Goal: Task Accomplishment & Management: Use online tool/utility

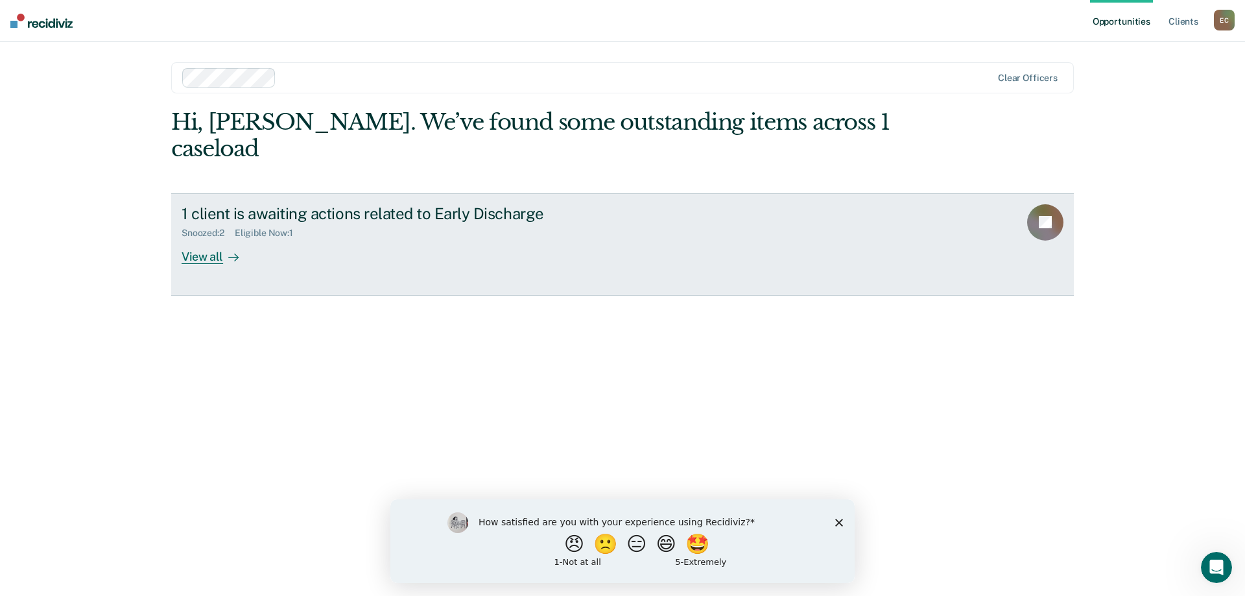
click at [209, 239] on div "View all" at bounding box center [218, 251] width 73 height 25
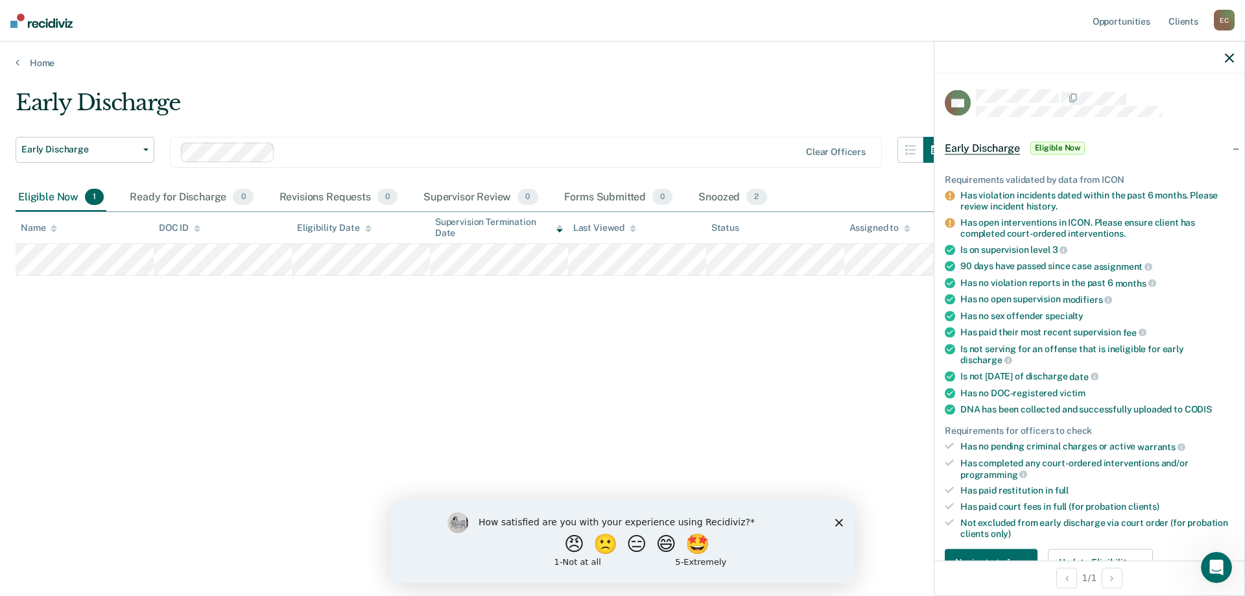
click at [759, 373] on div "Early Discharge Early Discharge Early Discharge Clear officers Eligible Now 1 R…" at bounding box center [623, 293] width 1214 height 409
click at [1216, 56] on div at bounding box center [1089, 57] width 310 height 32
click at [1228, 58] on icon "button" at bounding box center [1229, 57] width 9 height 9
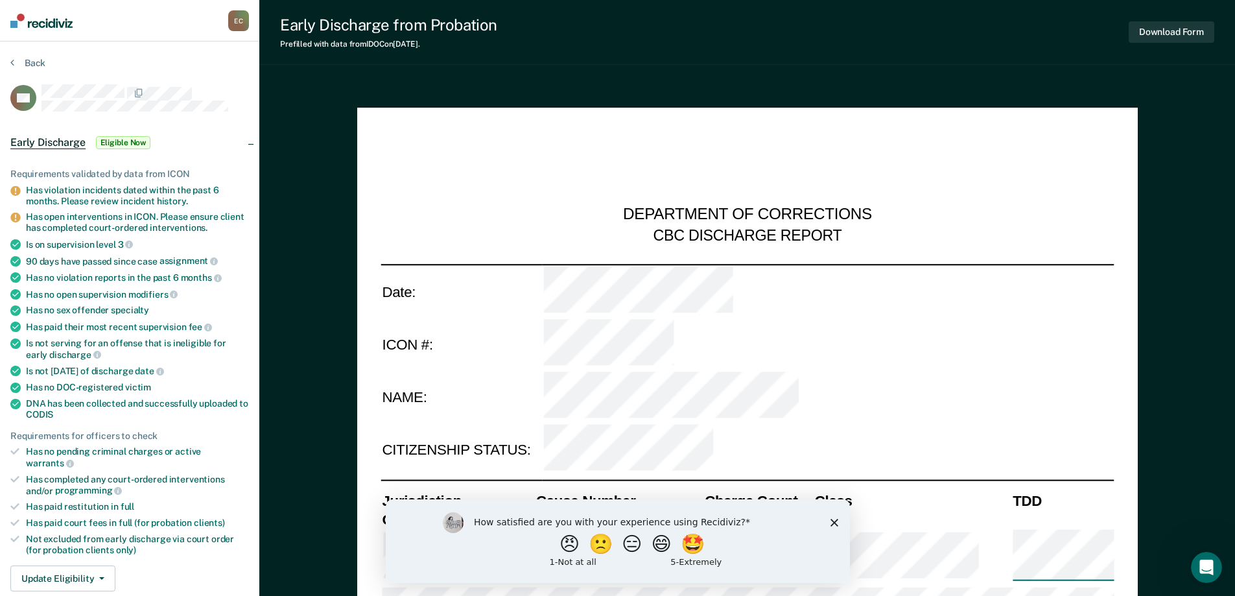
type textarea "x"
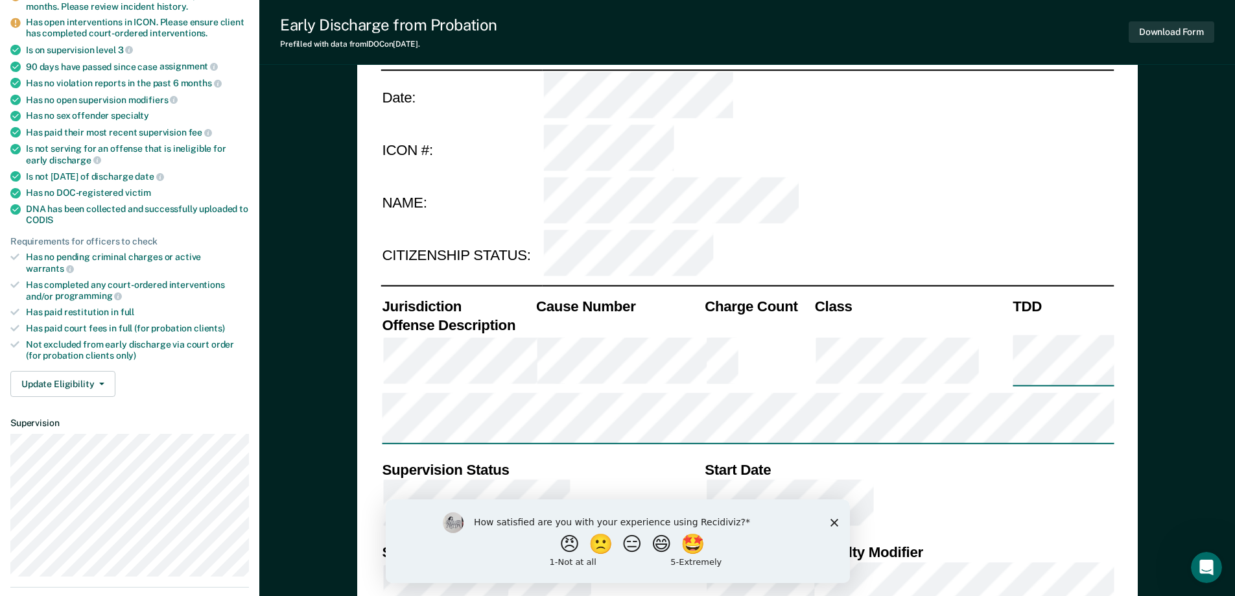
scroll to position [324, 0]
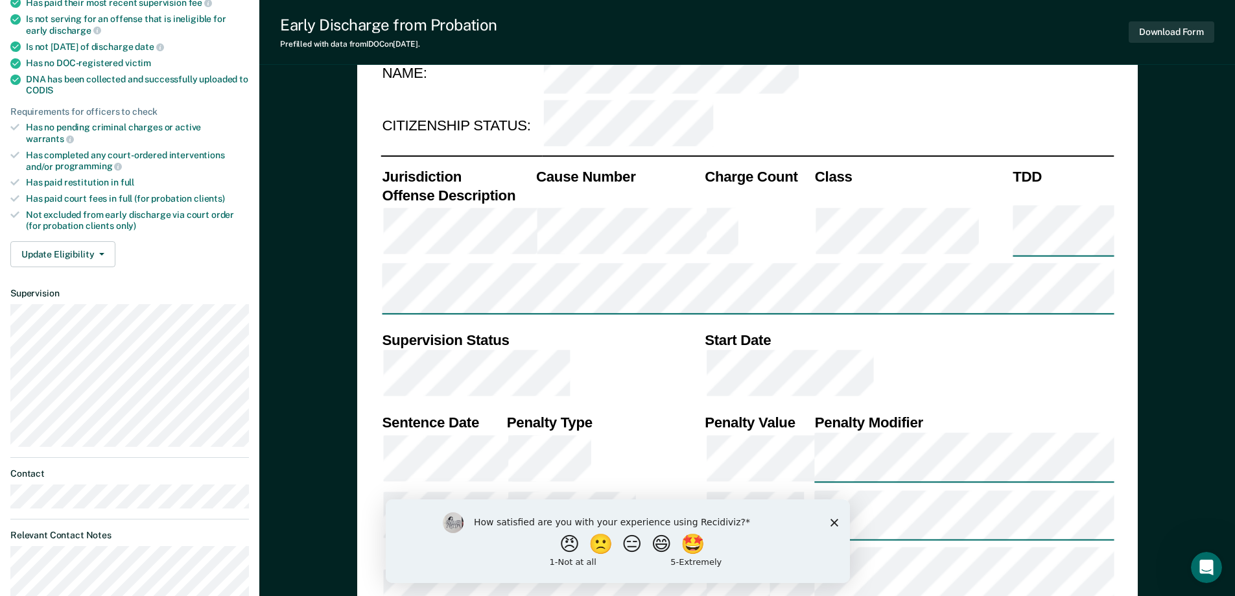
click at [834, 521] on polygon "Close survey" at bounding box center [834, 522] width 8 height 8
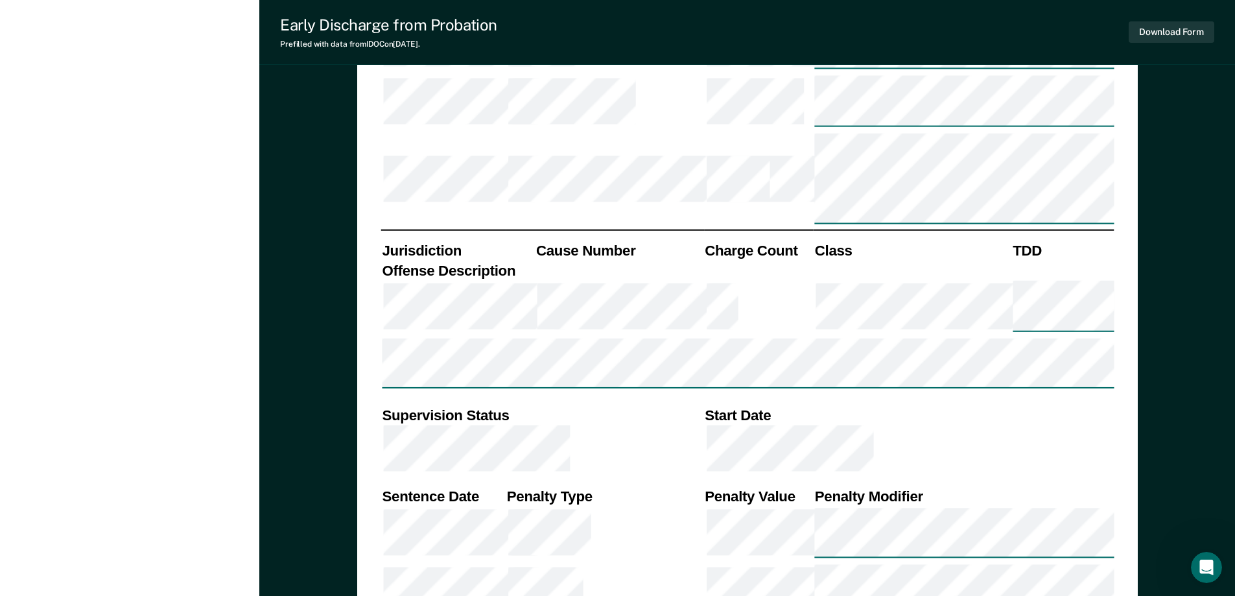
scroll to position [1945, 0]
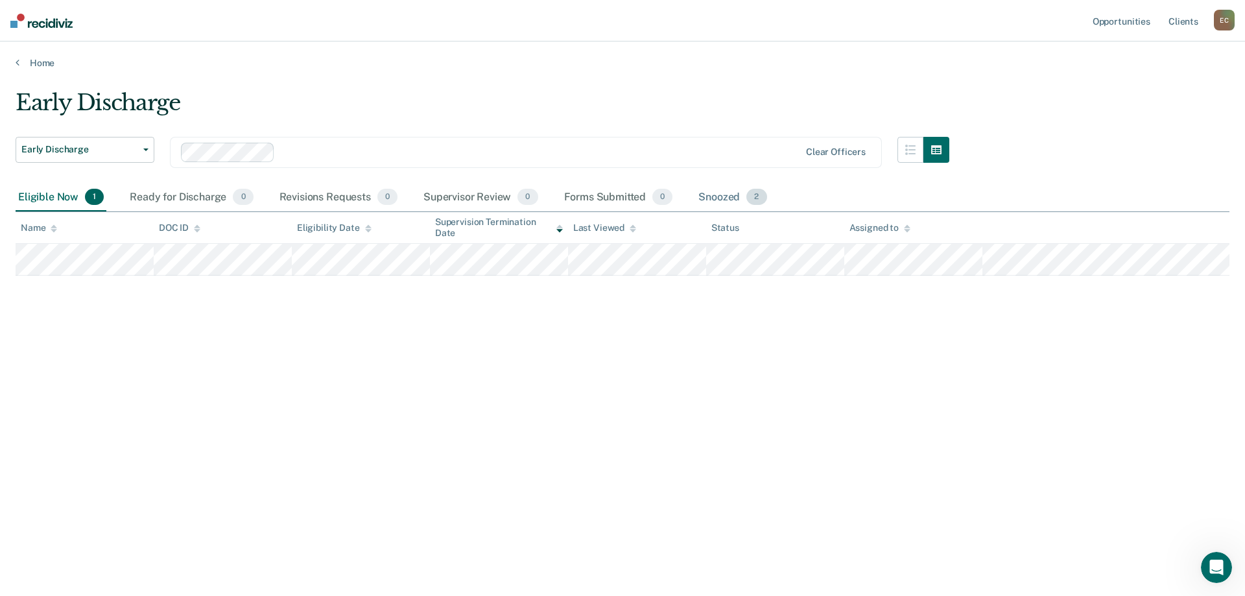
click at [726, 196] on div "Snoozed 2" at bounding box center [732, 197] width 73 height 29
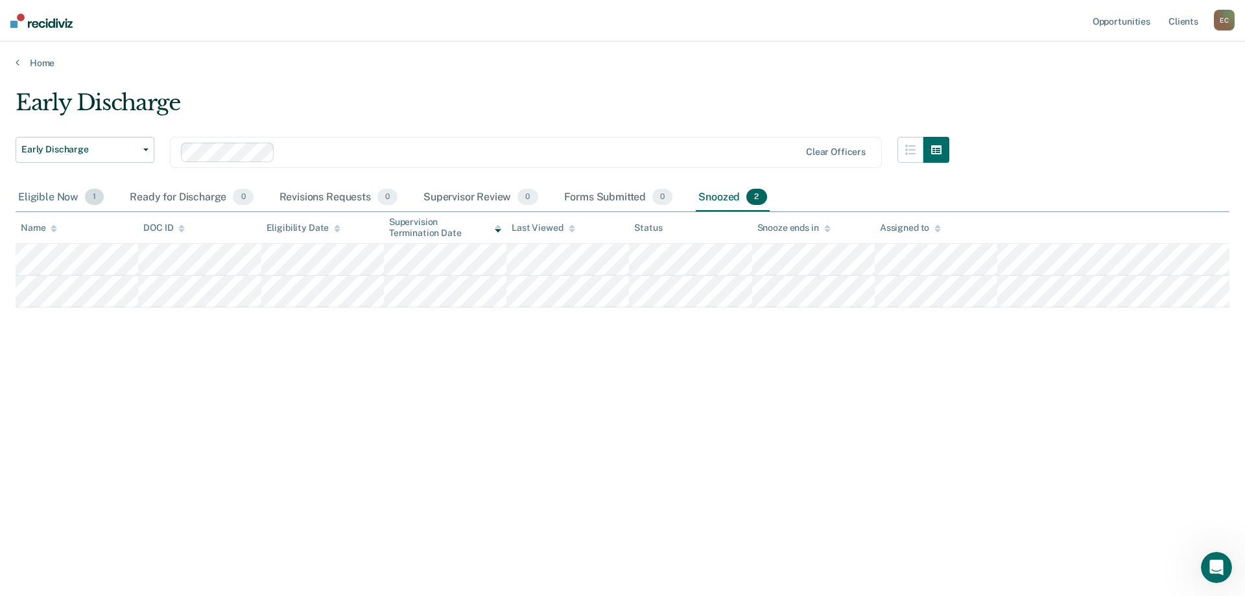
click at [62, 198] on div "Eligible Now 1" at bounding box center [61, 197] width 91 height 29
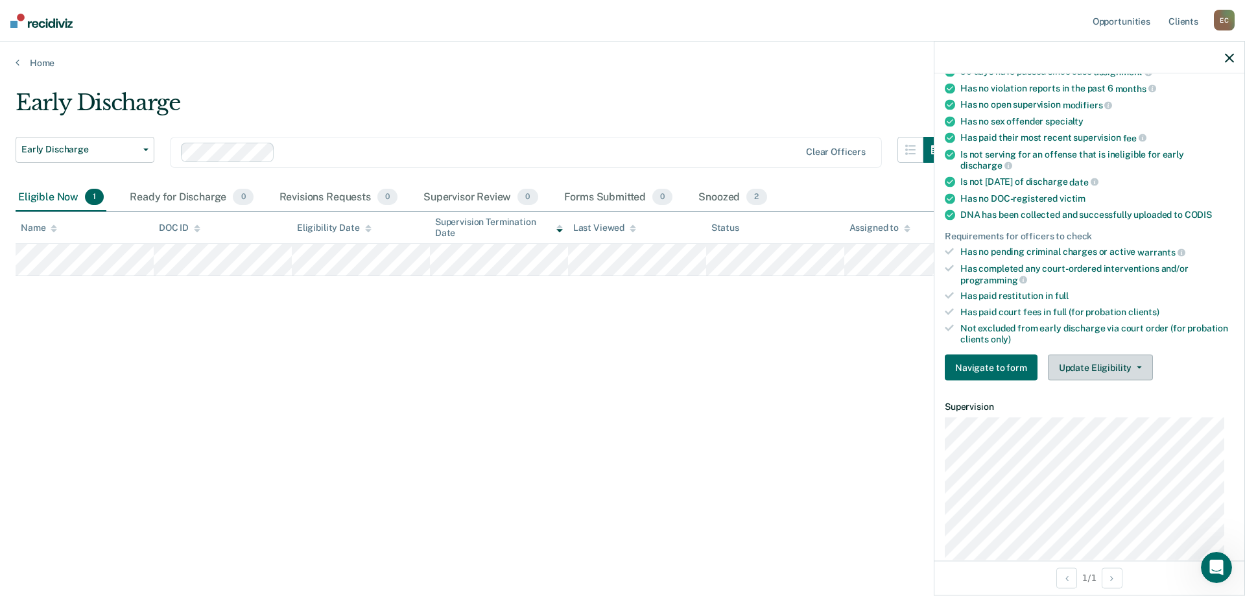
scroll to position [389, 0]
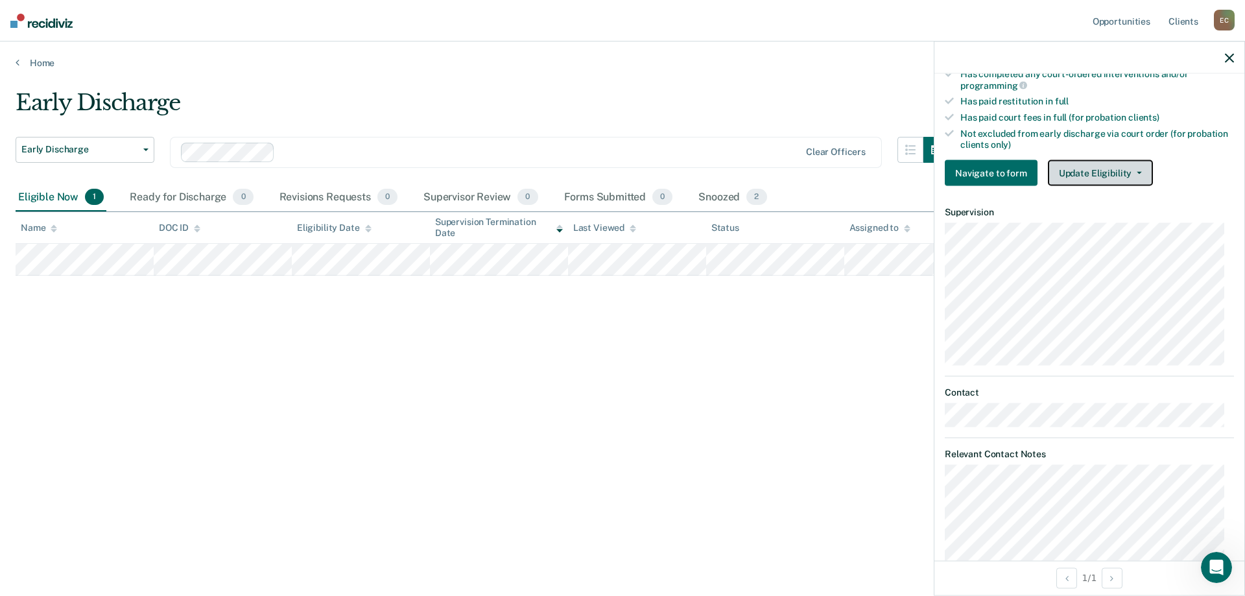
click at [1137, 172] on icon "button" at bounding box center [1139, 173] width 5 height 3
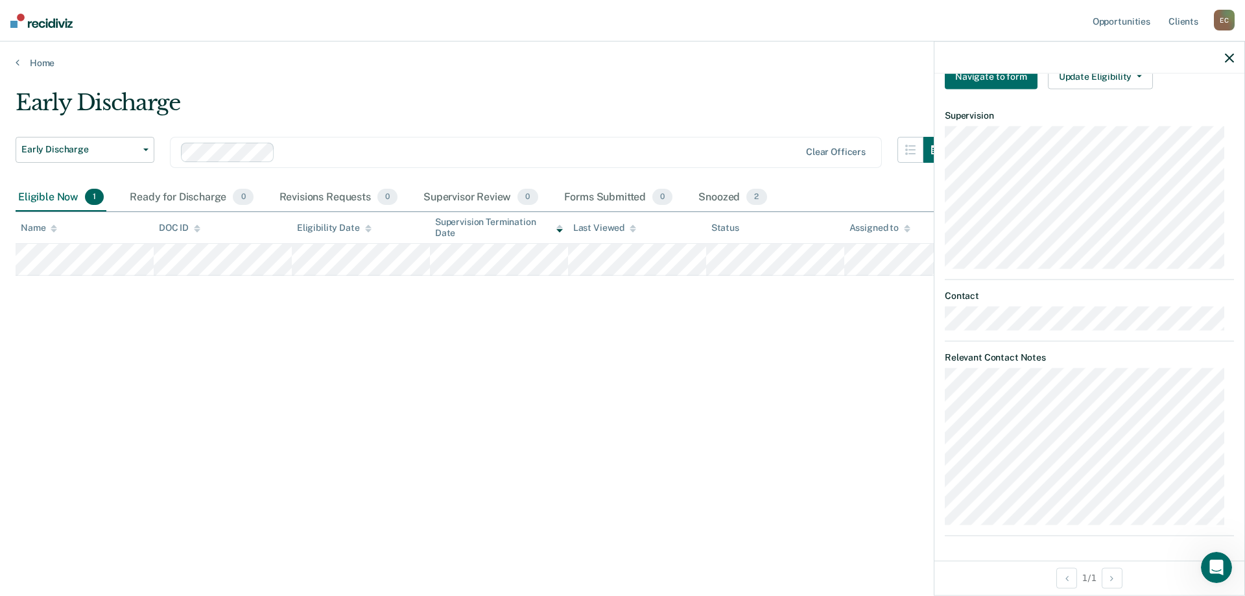
scroll to position [356, 0]
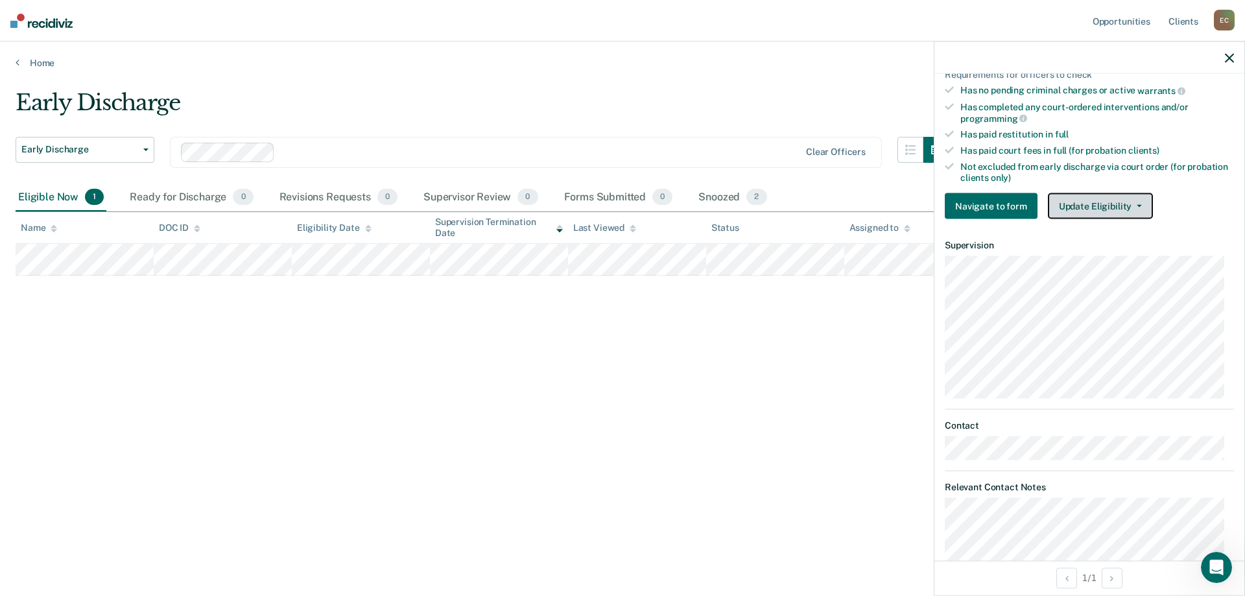
click at [1121, 204] on button "Update Eligibility" at bounding box center [1100, 206] width 105 height 26
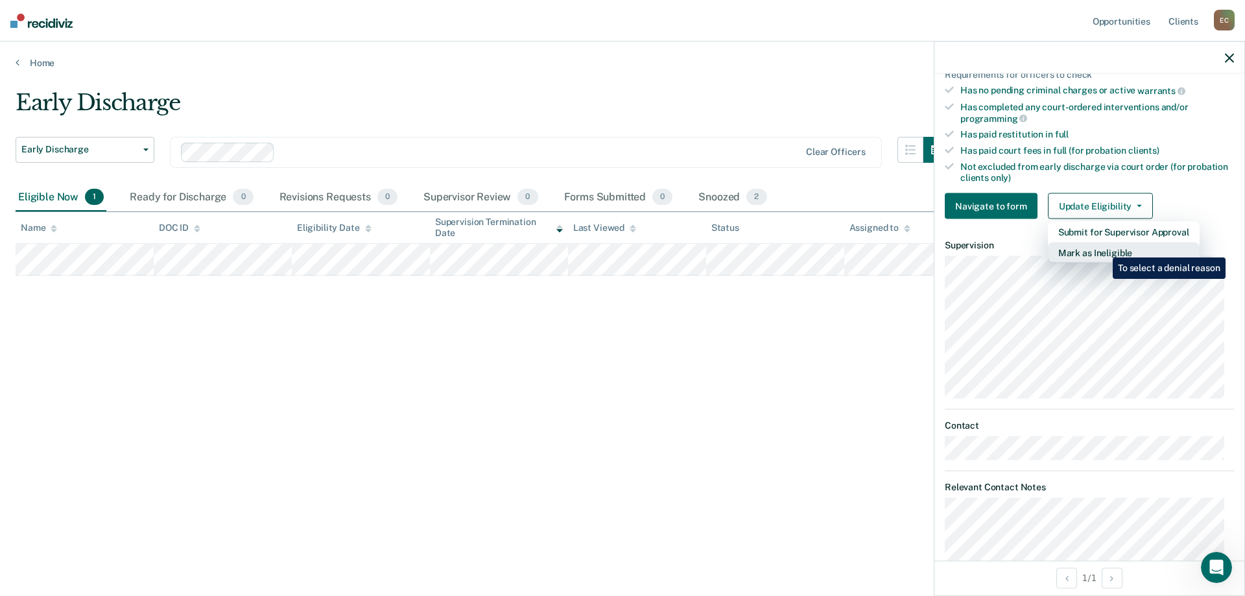
click at [1103, 248] on button "Mark as Ineligible" at bounding box center [1124, 253] width 152 height 21
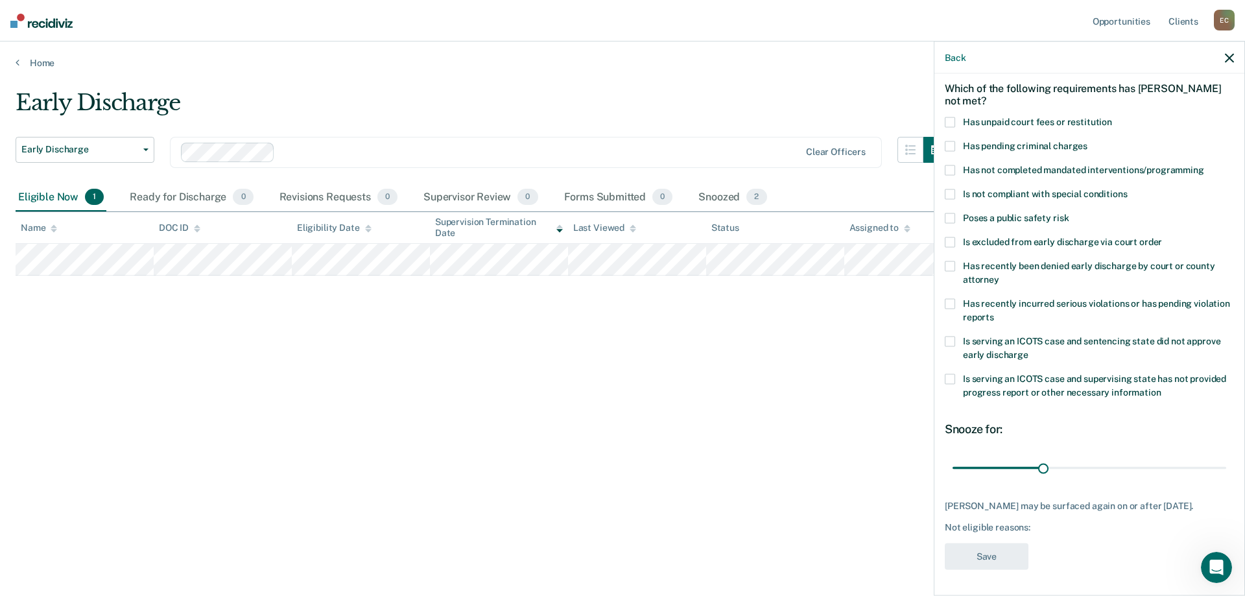
click at [951, 117] on span at bounding box center [950, 122] width 10 height 10
click at [1112, 117] on input "Has unpaid court fees or restitution" at bounding box center [1112, 117] width 0 height 0
drag, startPoint x: 976, startPoint y: 456, endPoint x: 1010, endPoint y: 456, distance: 33.7
click at [1010, 456] on input "range" at bounding box center [1089, 467] width 274 height 23
click at [1011, 458] on input "range" at bounding box center [1089, 467] width 274 height 23
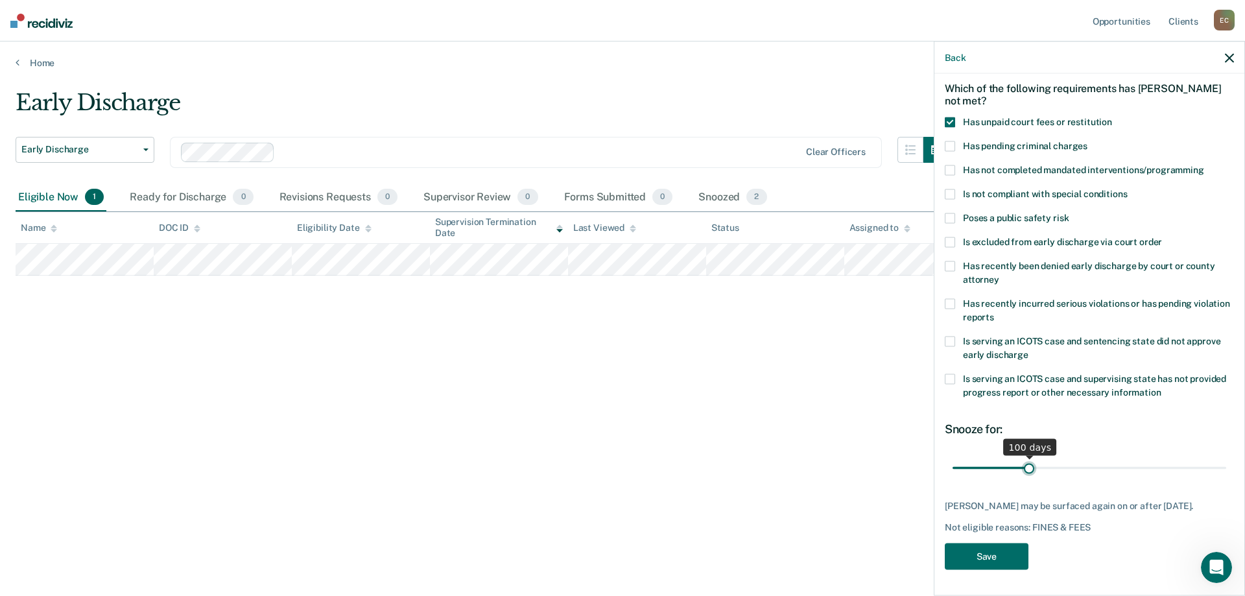
drag, startPoint x: 1011, startPoint y: 460, endPoint x: 1026, endPoint y: 458, distance: 15.7
type input "100"
click at [1026, 458] on input "range" at bounding box center [1089, 467] width 274 height 23
click at [991, 552] on button "Save" at bounding box center [987, 556] width 84 height 27
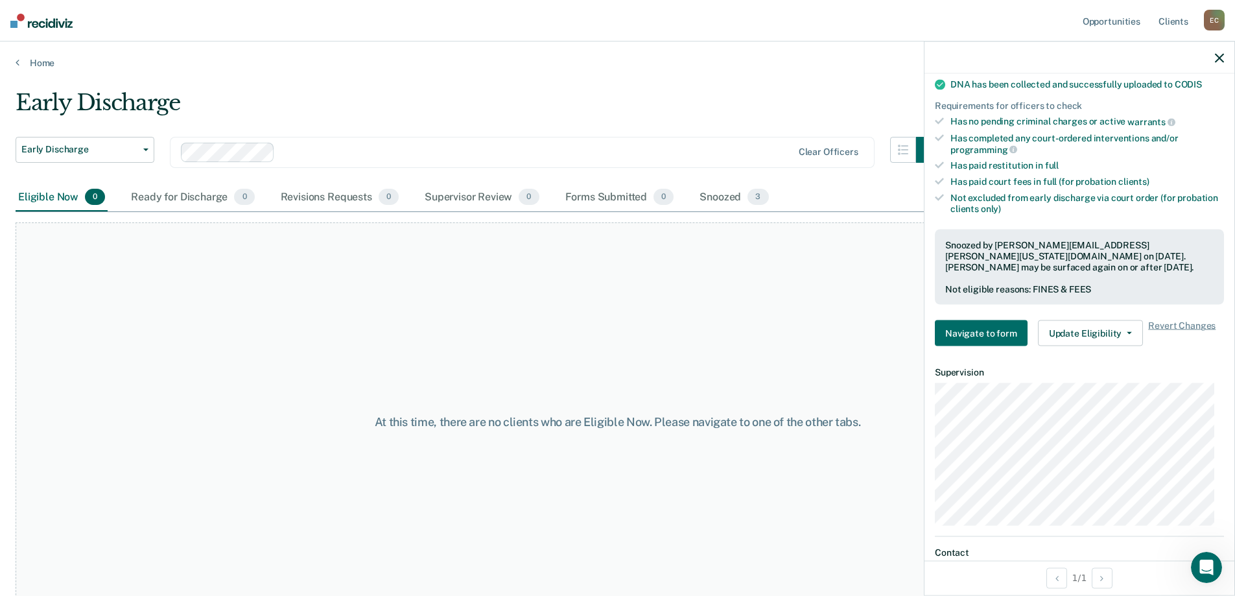
scroll to position [390, 0]
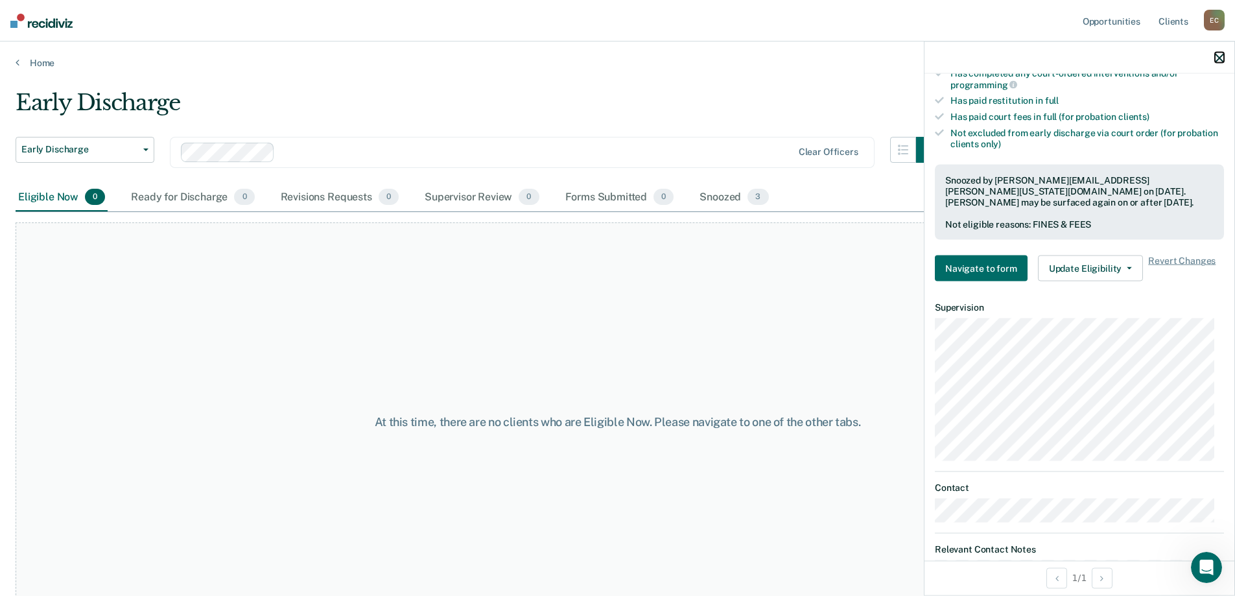
click at [1222, 54] on icon "button" at bounding box center [1219, 57] width 9 height 9
